Goal: Find specific page/section: Find specific page/section

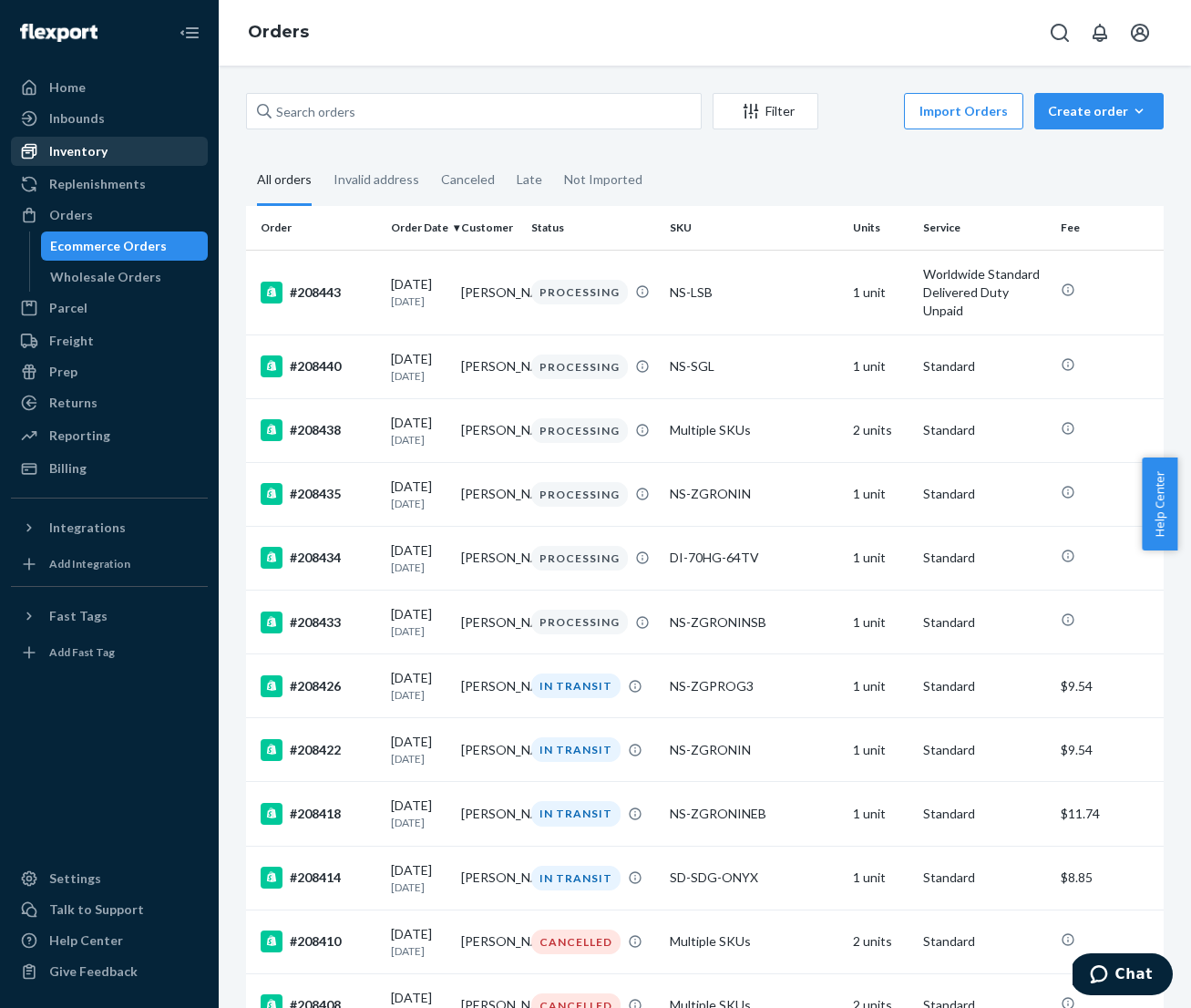
click at [96, 148] on div "Inventory" at bounding box center [79, 152] width 58 height 18
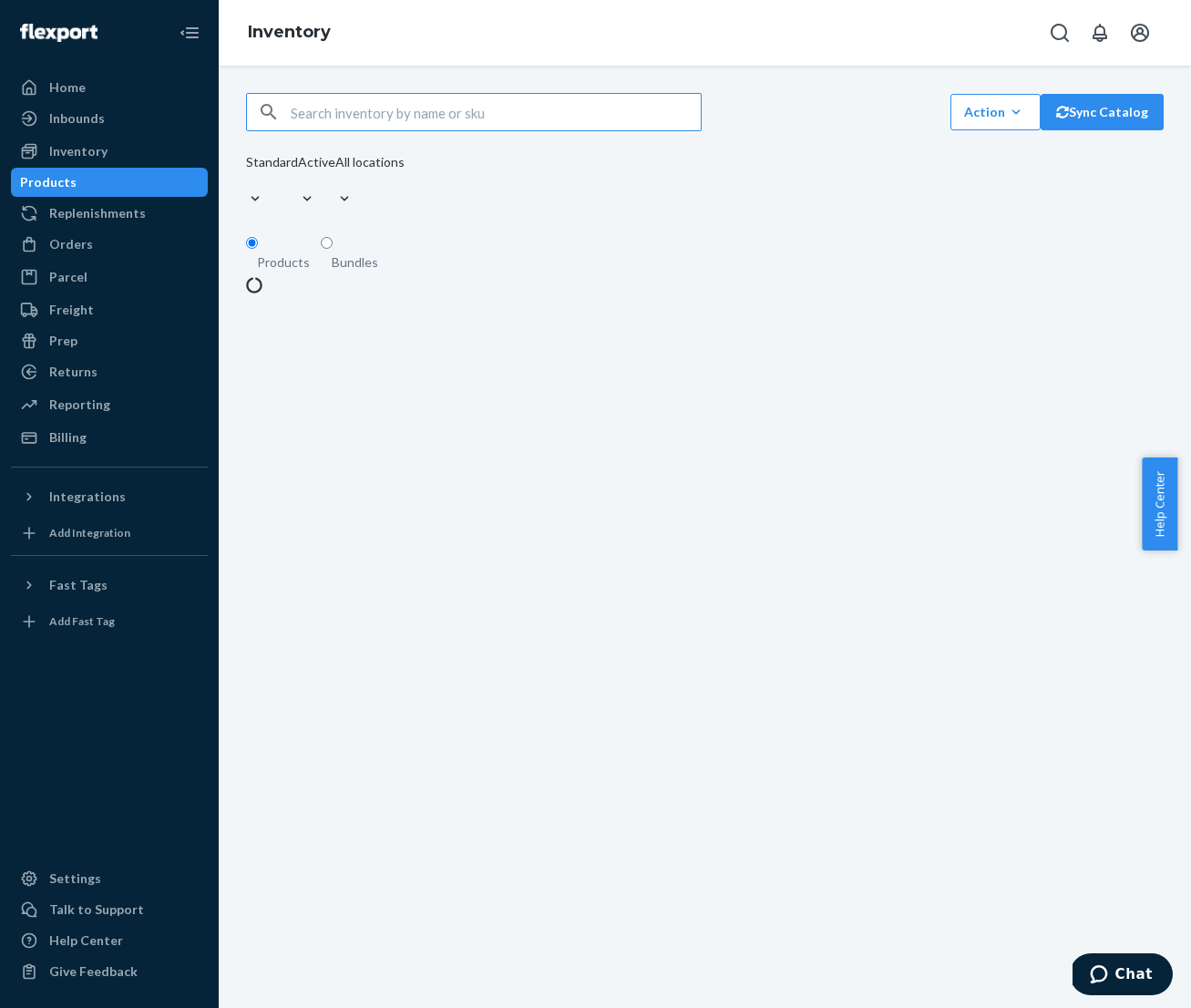
click at [448, 127] on input "text" at bounding box center [495, 112] width 410 height 37
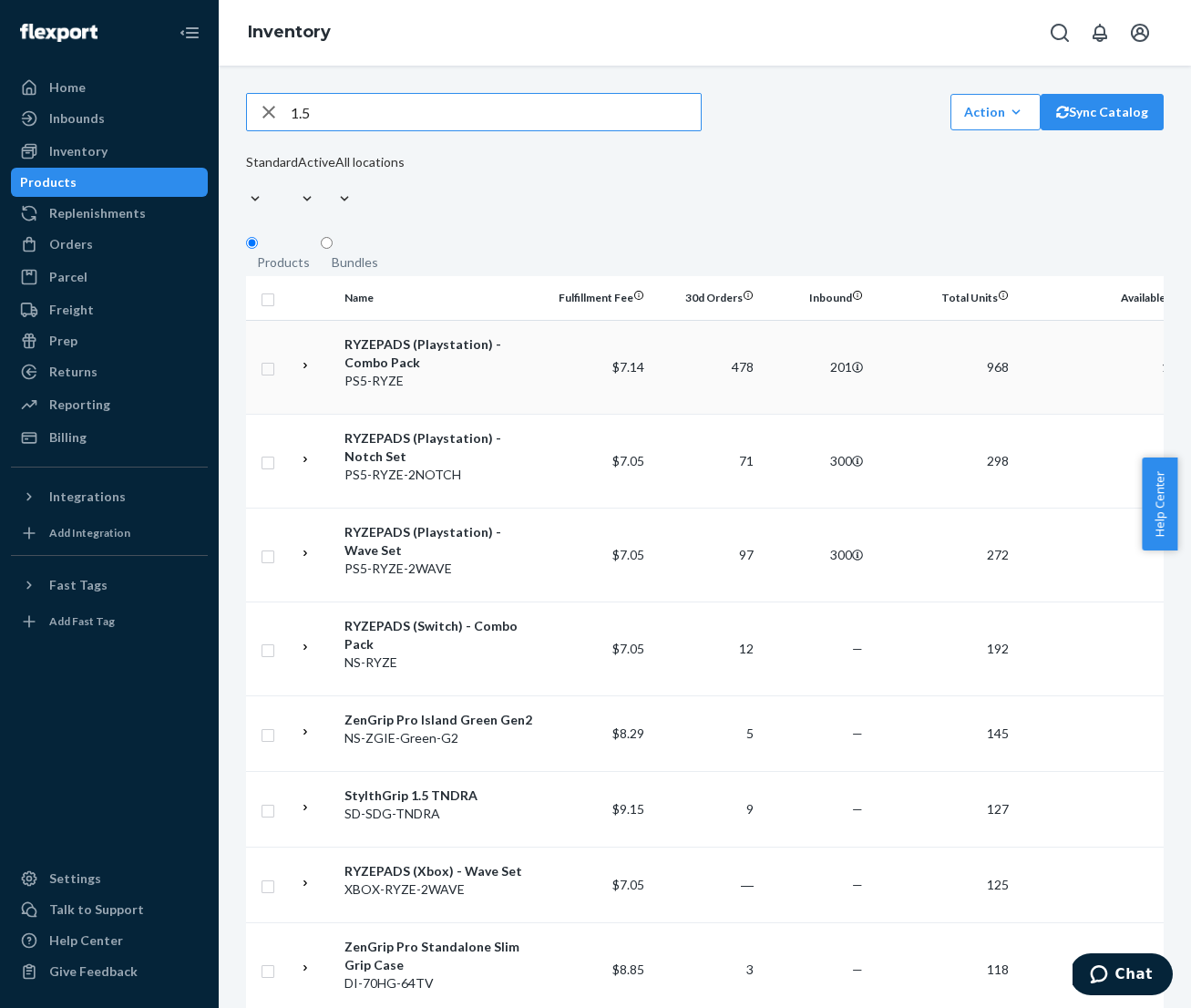
type input "1.5"
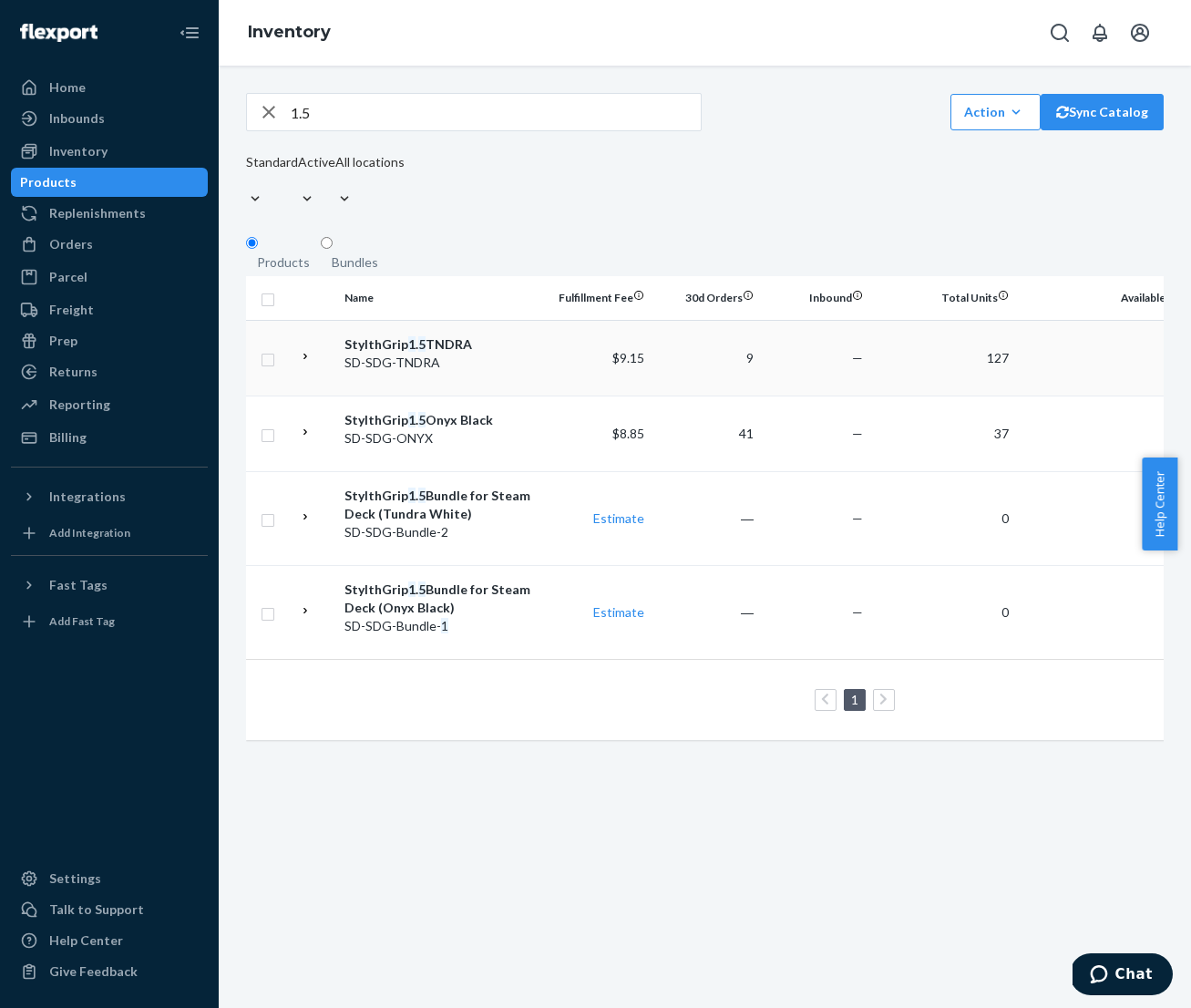
click at [489, 357] on div "SD-SDG-TNDRA" at bounding box center [439, 362] width 191 height 18
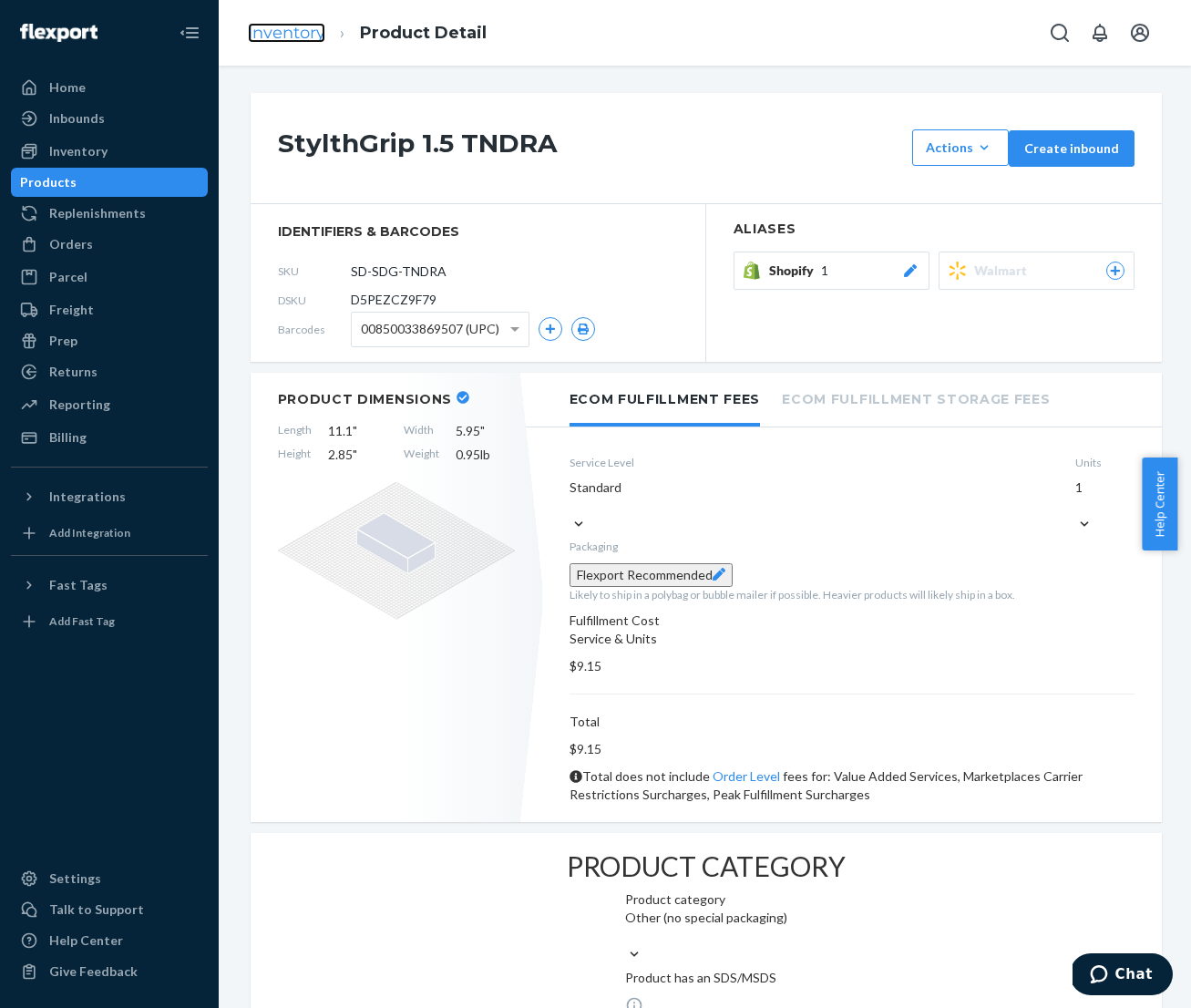
click at [281, 36] on link "Inventory" at bounding box center [286, 33] width 78 height 20
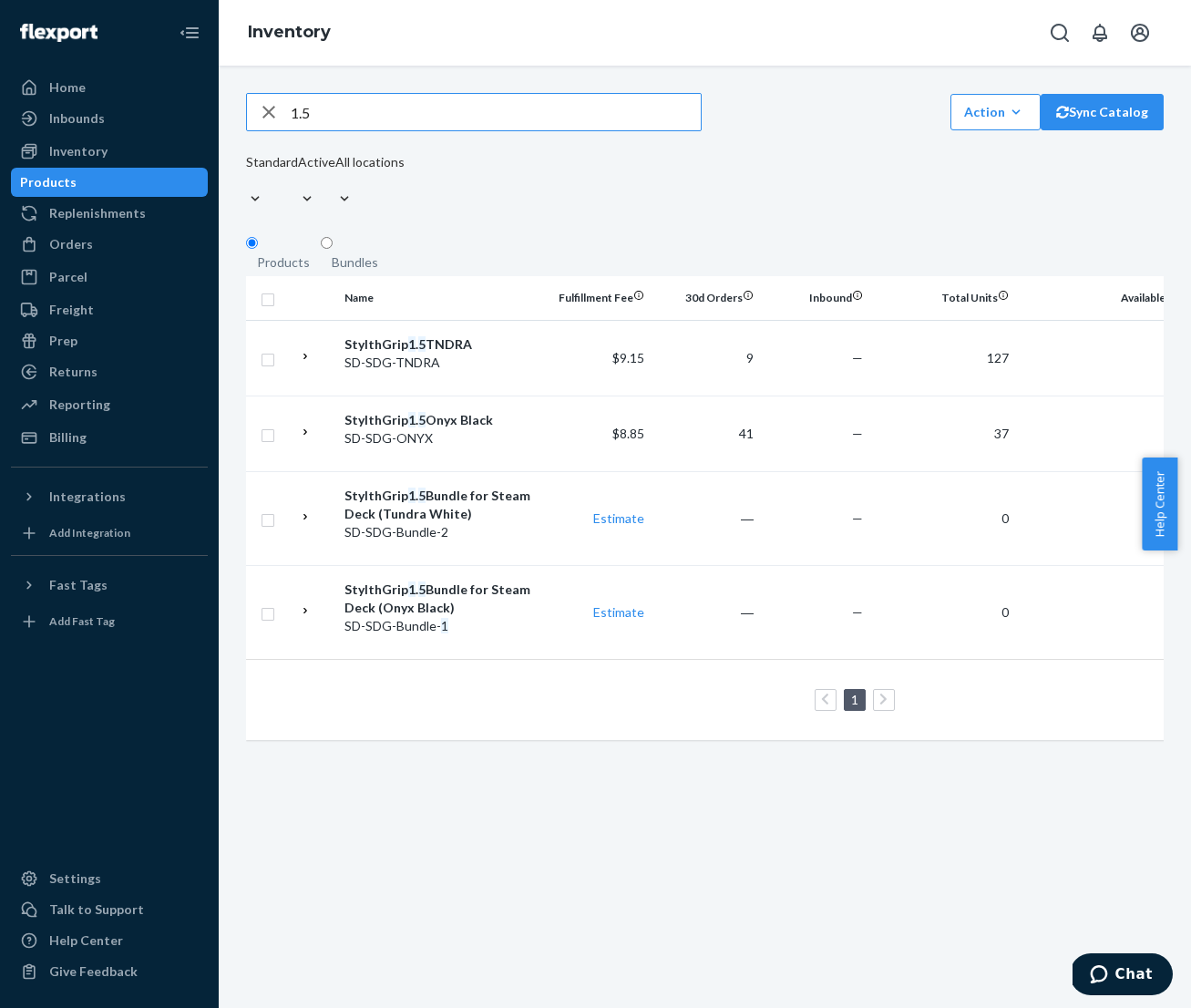
click at [377, 107] on input "1.5" at bounding box center [495, 112] width 410 height 37
